Goal: Information Seeking & Learning: Learn about a topic

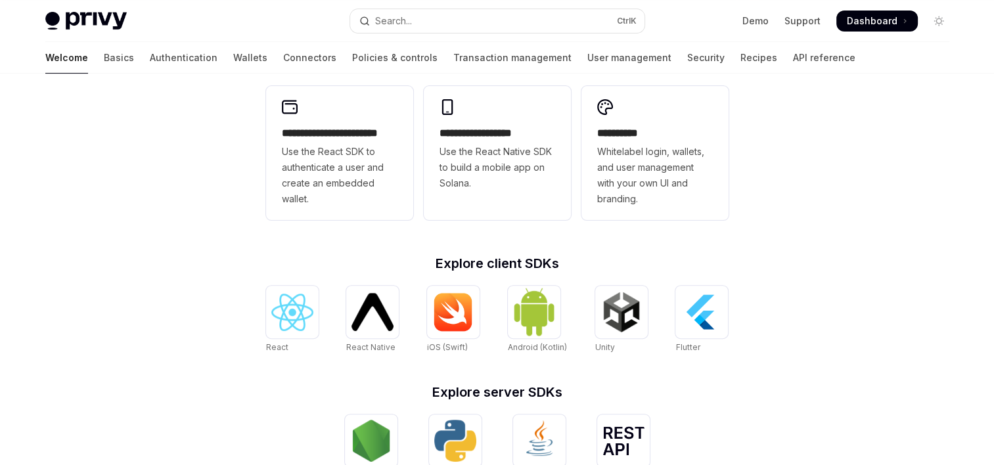
type textarea "*"
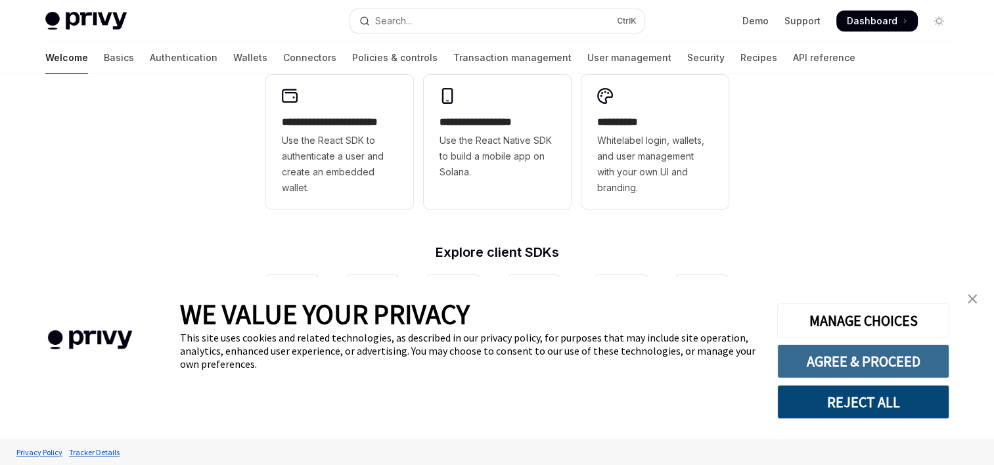
click at [876, 373] on button "AGREE & PROCEED" at bounding box center [863, 361] width 172 height 34
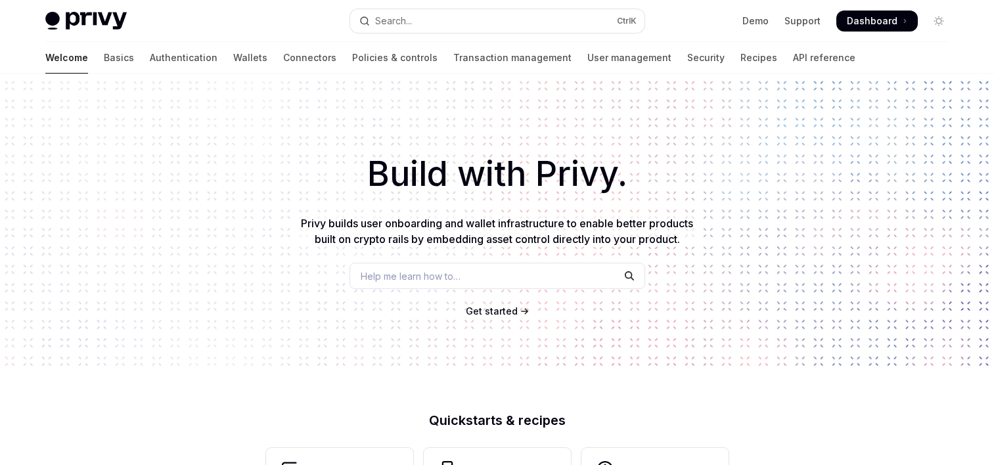
scroll to position [373, 0]
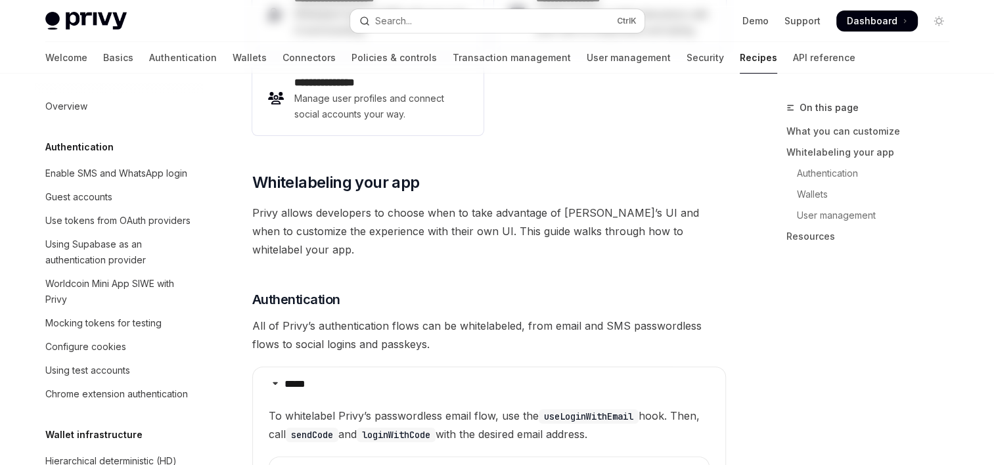
type textarea "*"
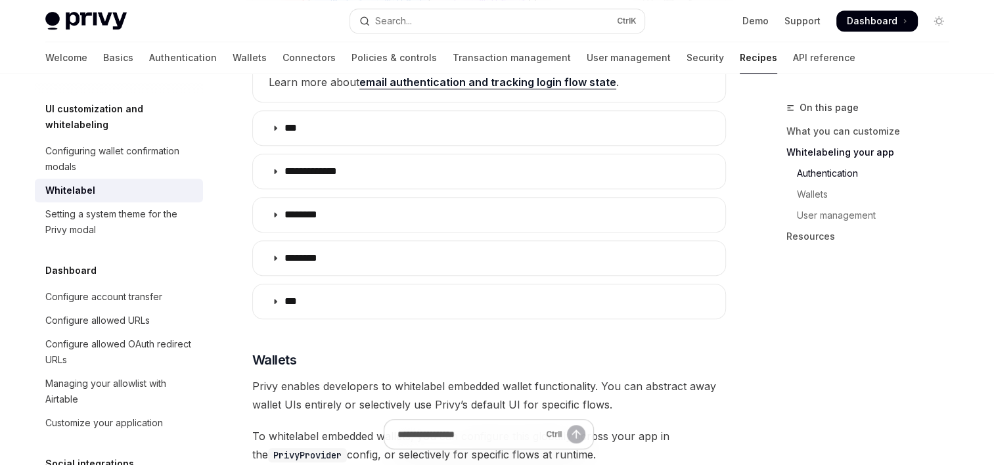
scroll to position [893, 0]
